Goal: Task Accomplishment & Management: Manage account settings

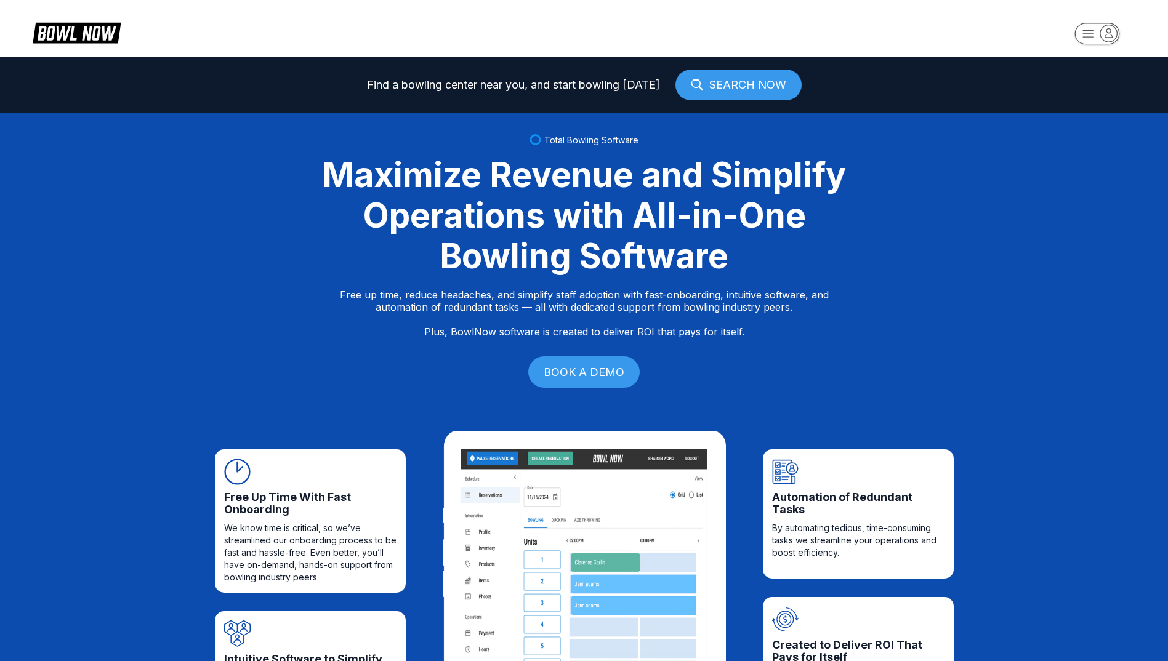
click at [1112, 31] on icon "button" at bounding box center [1108, 33] width 17 height 17
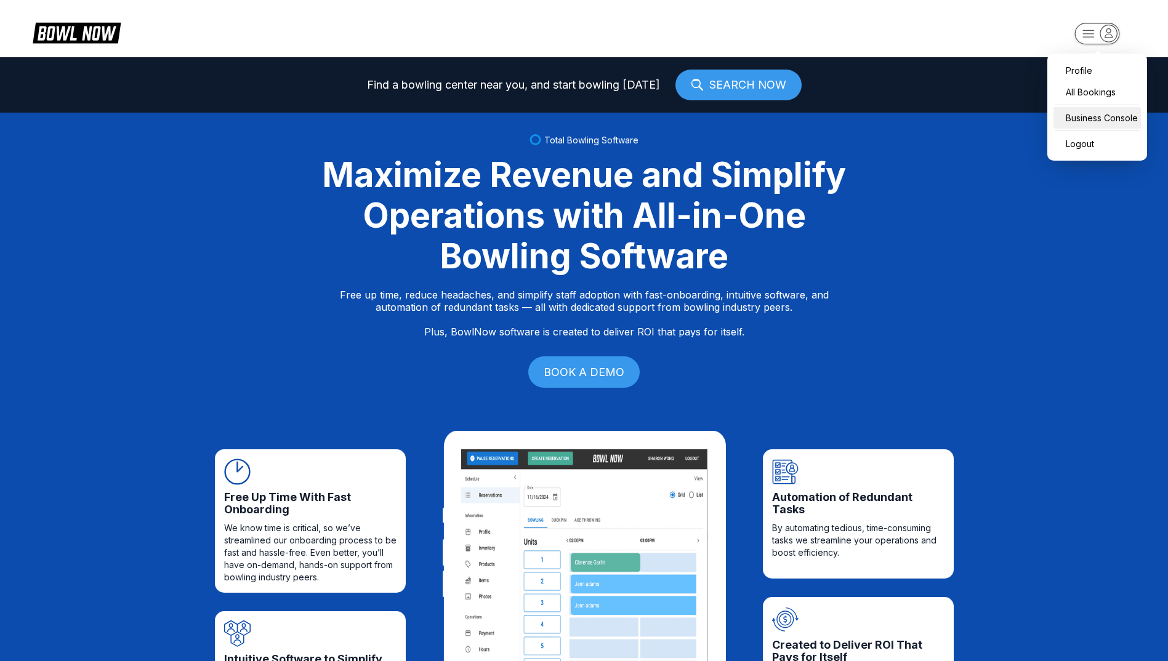
click at [1088, 123] on div "Business Console" at bounding box center [1097, 118] width 87 height 22
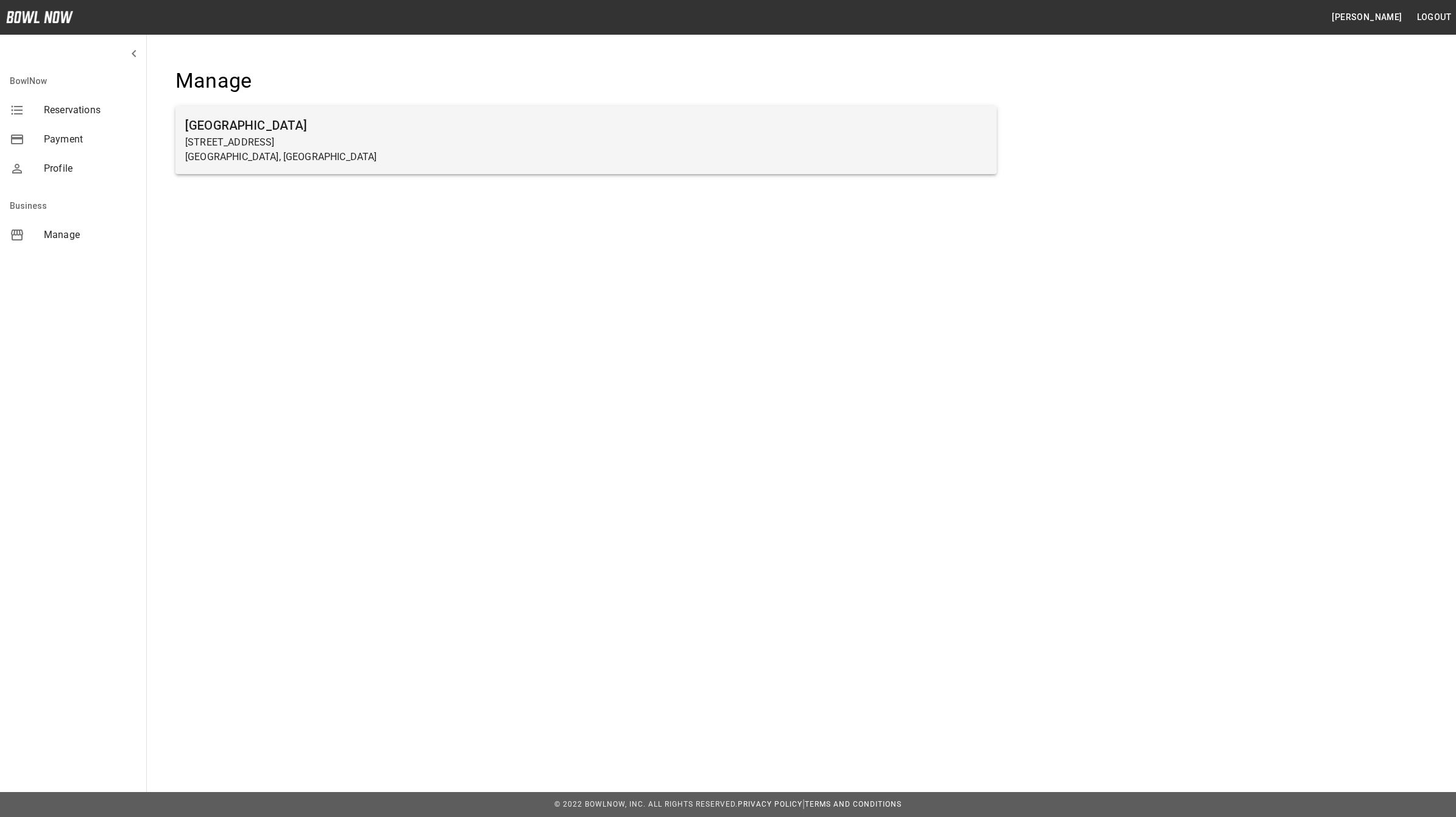
click at [299, 131] on h6 "Farmington Lanes" at bounding box center [586, 126] width 801 height 20
